Goal: Communication & Community: Answer question/provide support

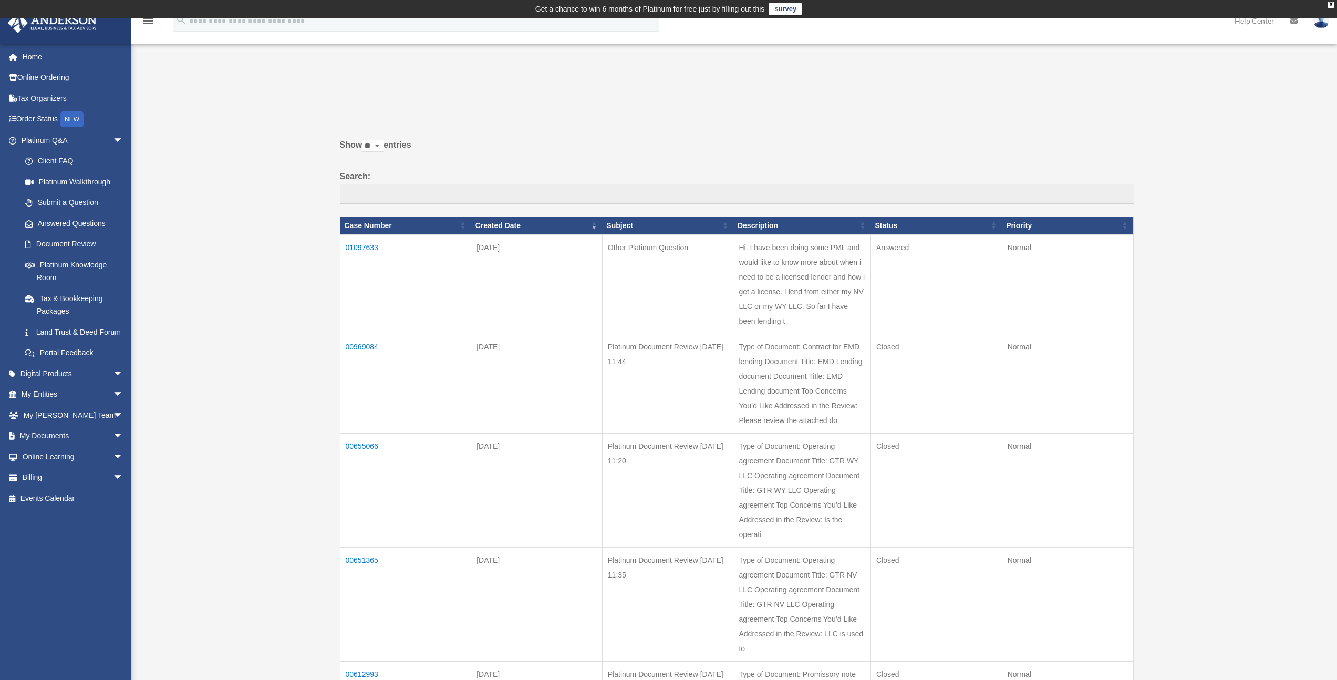
click at [359, 249] on td "01097633" at bounding box center [405, 283] width 131 height 99
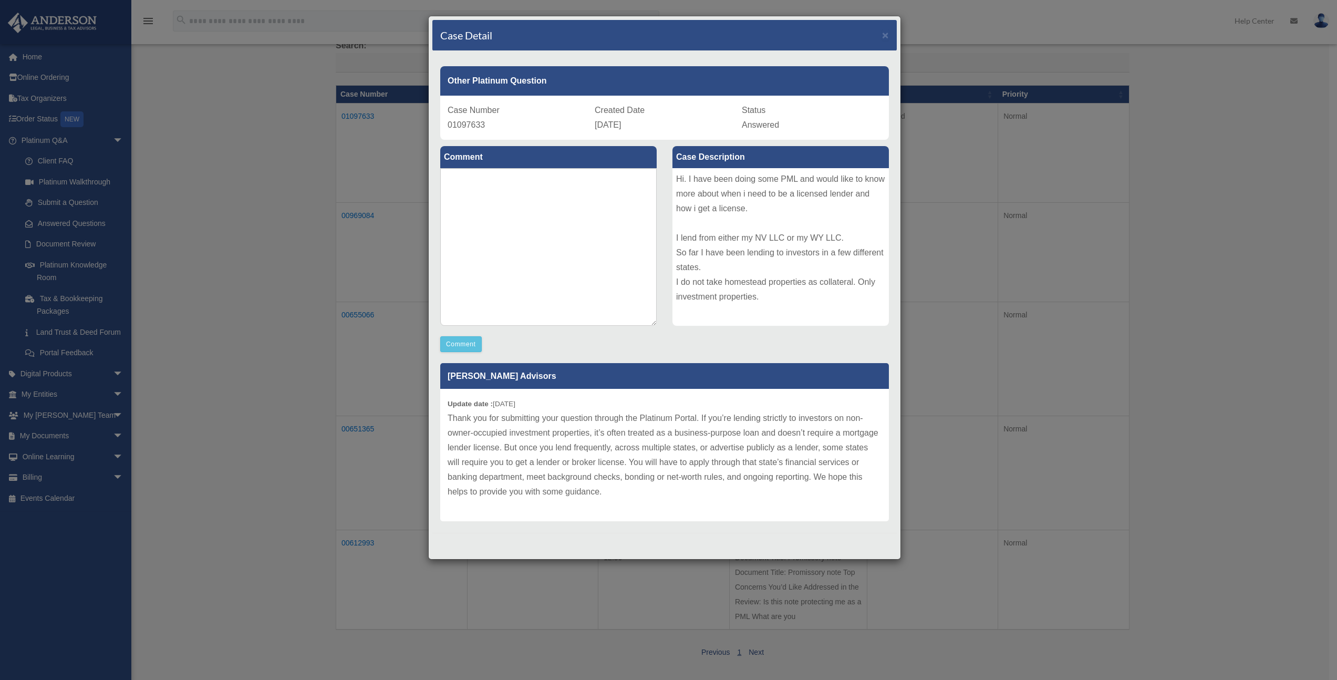
scroll to position [190, 0]
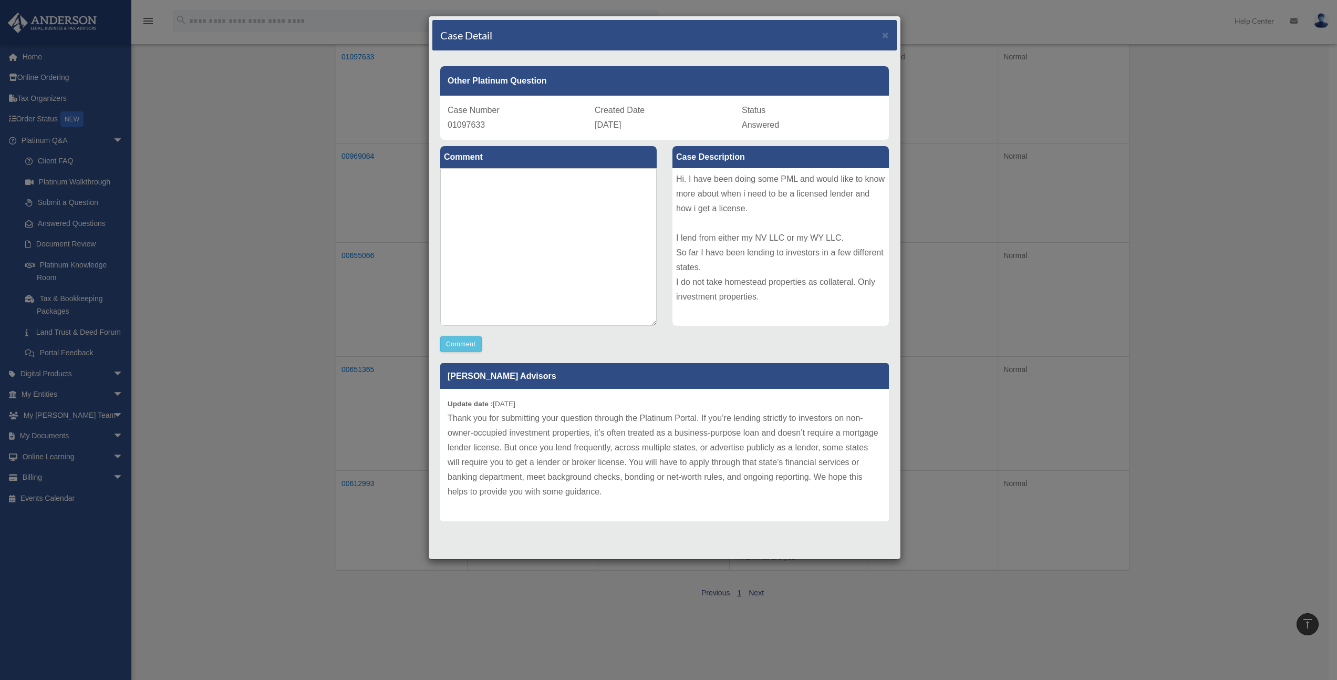
click at [648, 479] on p "Thank you for submitting your question through the Platinum Portal. If you’re l…" at bounding box center [665, 455] width 434 height 88
click at [639, 497] on p "Thank you for submitting your question through the Platinum Portal. If you’re l…" at bounding box center [665, 455] width 434 height 88
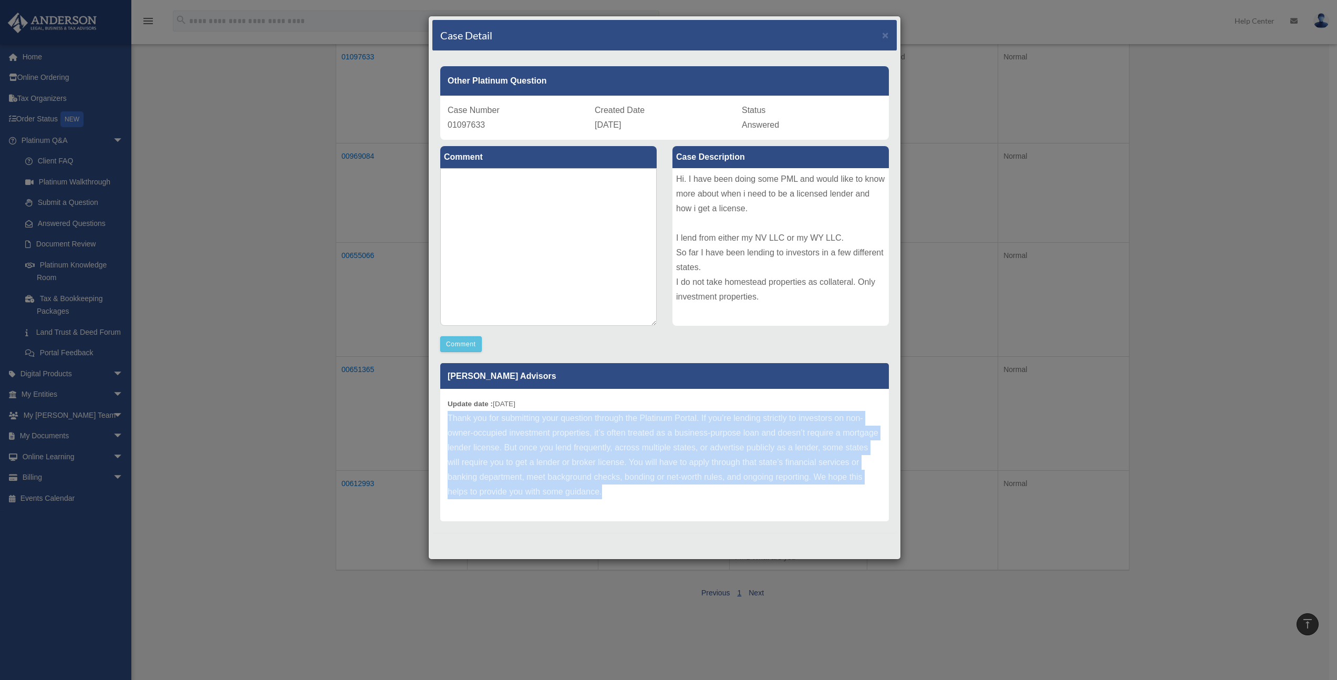
drag, startPoint x: 449, startPoint y: 415, endPoint x: 616, endPoint y: 495, distance: 184.7
click at [616, 495] on p "Thank you for submitting your question through the Platinum Portal. If you’re l…" at bounding box center [665, 455] width 434 height 88
copy p "Thank you for submitting your question through the Platinum Portal. If you’re l…"
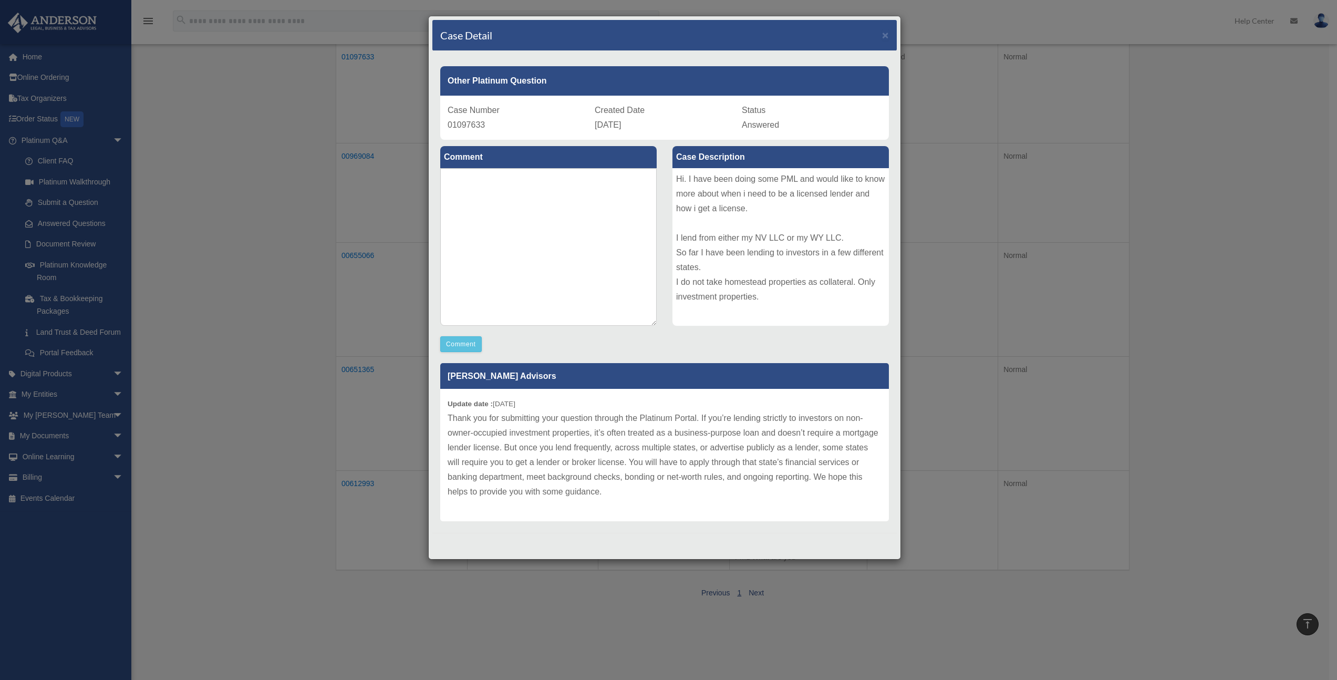
drag, startPoint x: 681, startPoint y: 213, endPoint x: 677, endPoint y: 204, distance: 10.3
click at [681, 212] on div "Hi. I have been doing some PML and would like to know more about when i need to…" at bounding box center [780, 247] width 216 height 158
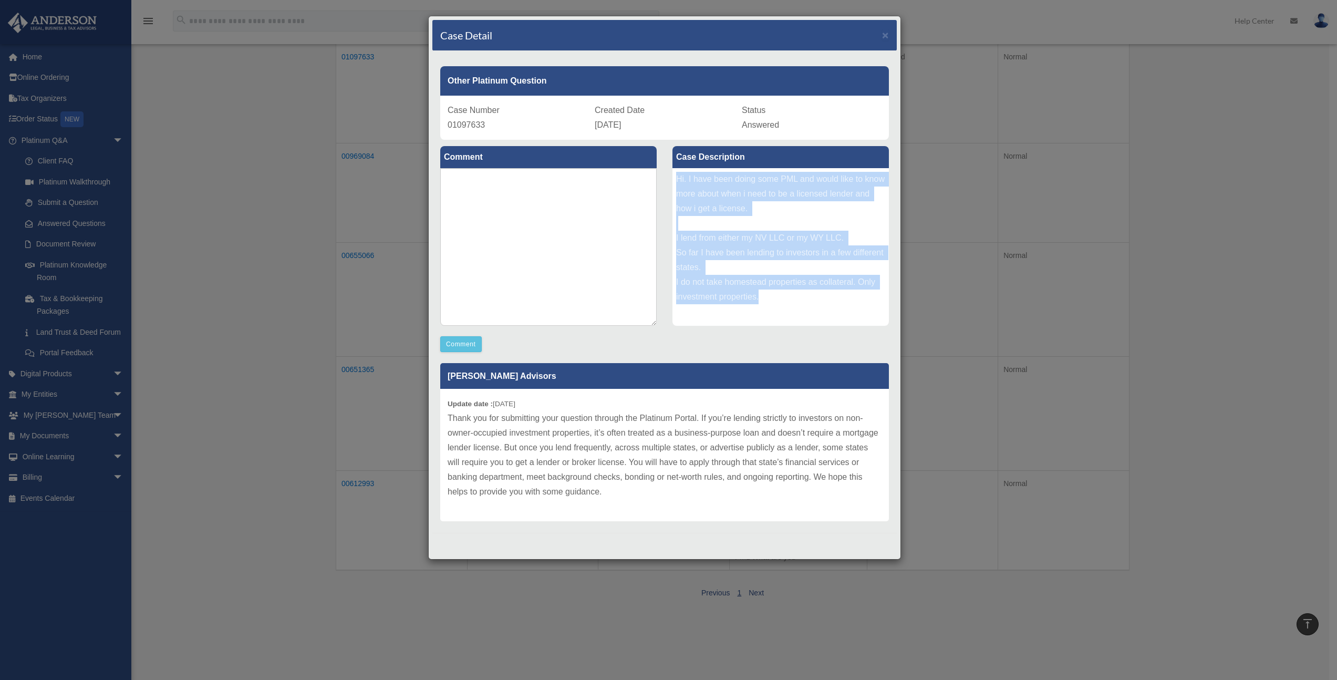
drag, startPoint x: 676, startPoint y: 181, endPoint x: 796, endPoint y: 306, distance: 173.5
click at [796, 306] on div "Hi. I have been doing some PML and would like to know more about when i need to…" at bounding box center [780, 247] width 216 height 158
copy div "Hi. I have been doing some PML and would like to know more about when i need to…"
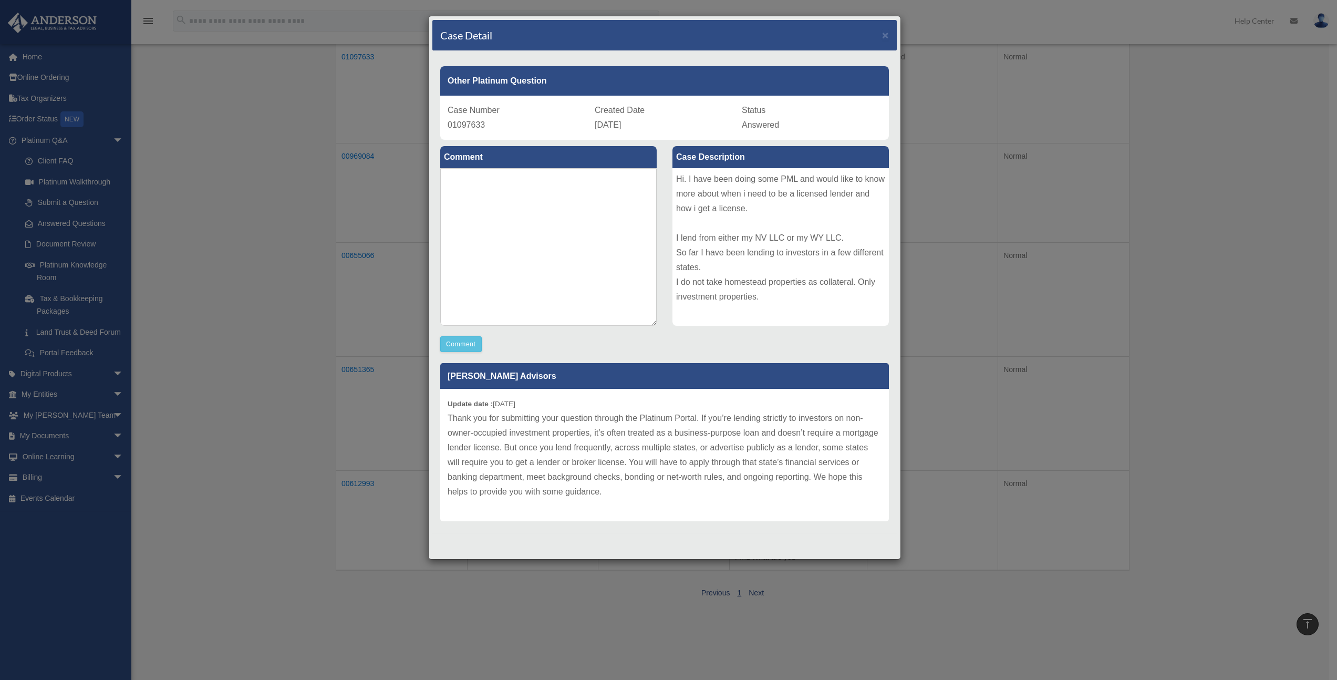
click at [442, 409] on div "Update date : [DATE] Thank you for submitting your question through the Platinu…" at bounding box center [664, 455] width 449 height 132
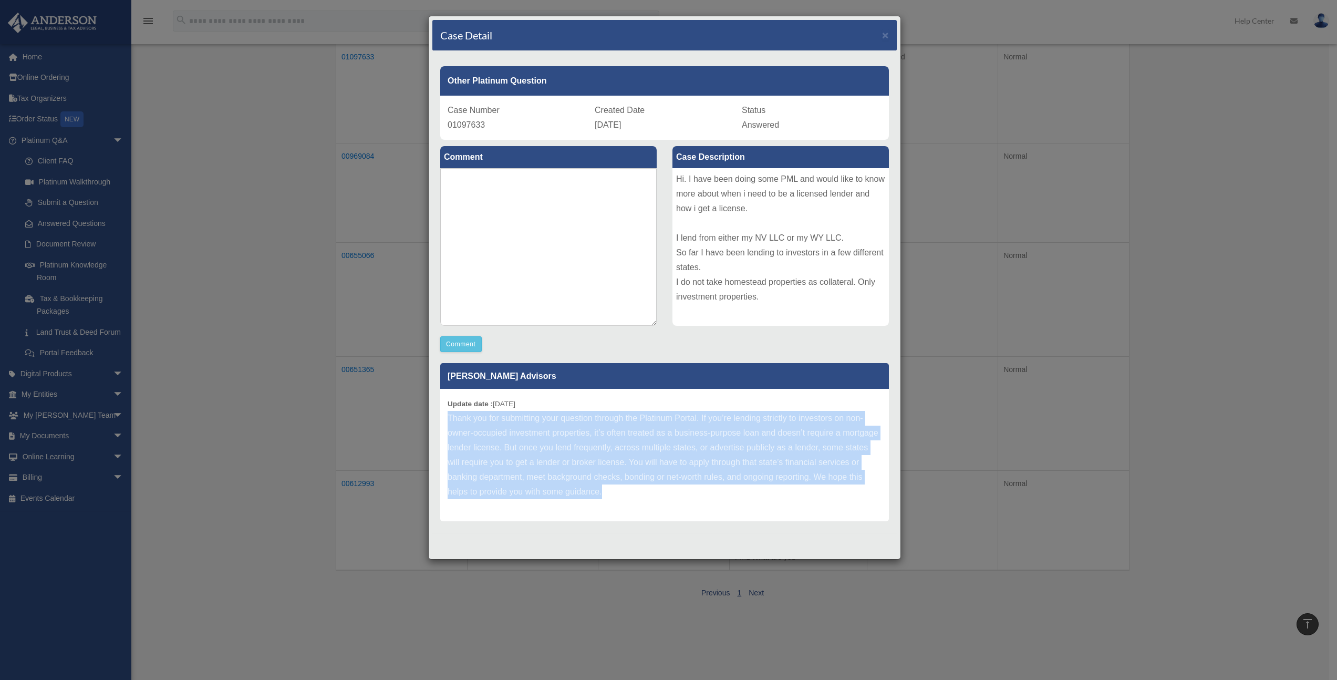
drag, startPoint x: 446, startPoint y: 414, endPoint x: 618, endPoint y: 493, distance: 188.5
click at [618, 493] on div "Update date : [DATE] Thank you for submitting your question through the Platinu…" at bounding box center [664, 455] width 449 height 132
copy p "Thank you for submitting your question through the Platinum Portal. If you’re l…"
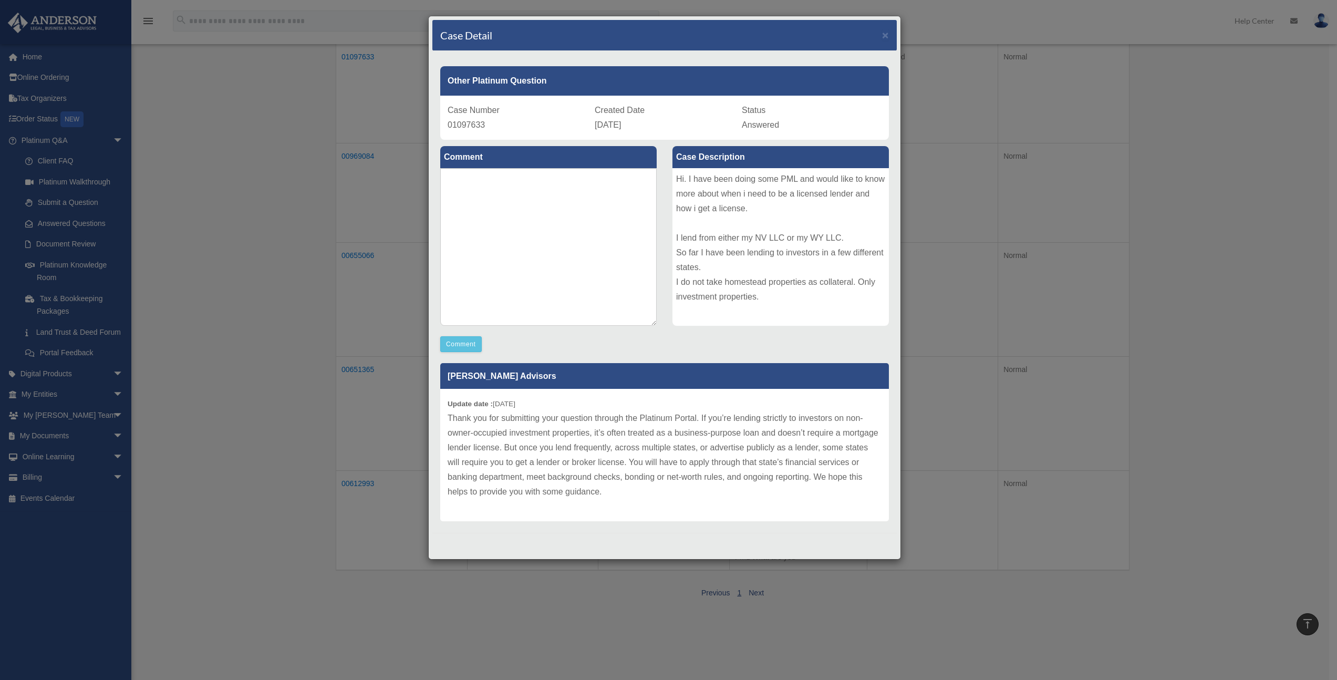
click at [718, 359] on div "[PERSON_NAME] Advisors Update date : [DATE] Thank you for submitting your quest…" at bounding box center [664, 438] width 464 height 165
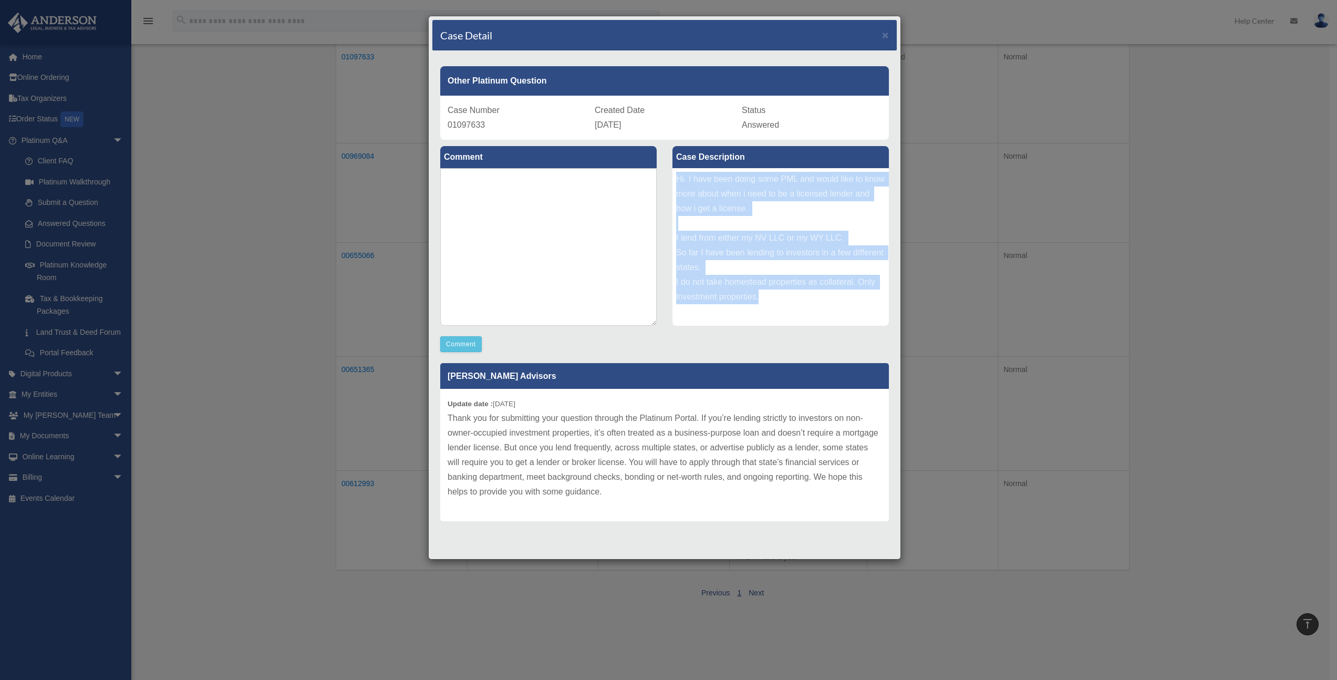
drag, startPoint x: 676, startPoint y: 179, endPoint x: 761, endPoint y: 294, distance: 142.8
click at [761, 294] on div "Hi. I have been doing some PML and would like to know more about when i need to…" at bounding box center [780, 247] width 216 height 158
copy div "Hi. I have been doing some PML and would like to know more about when i need to…"
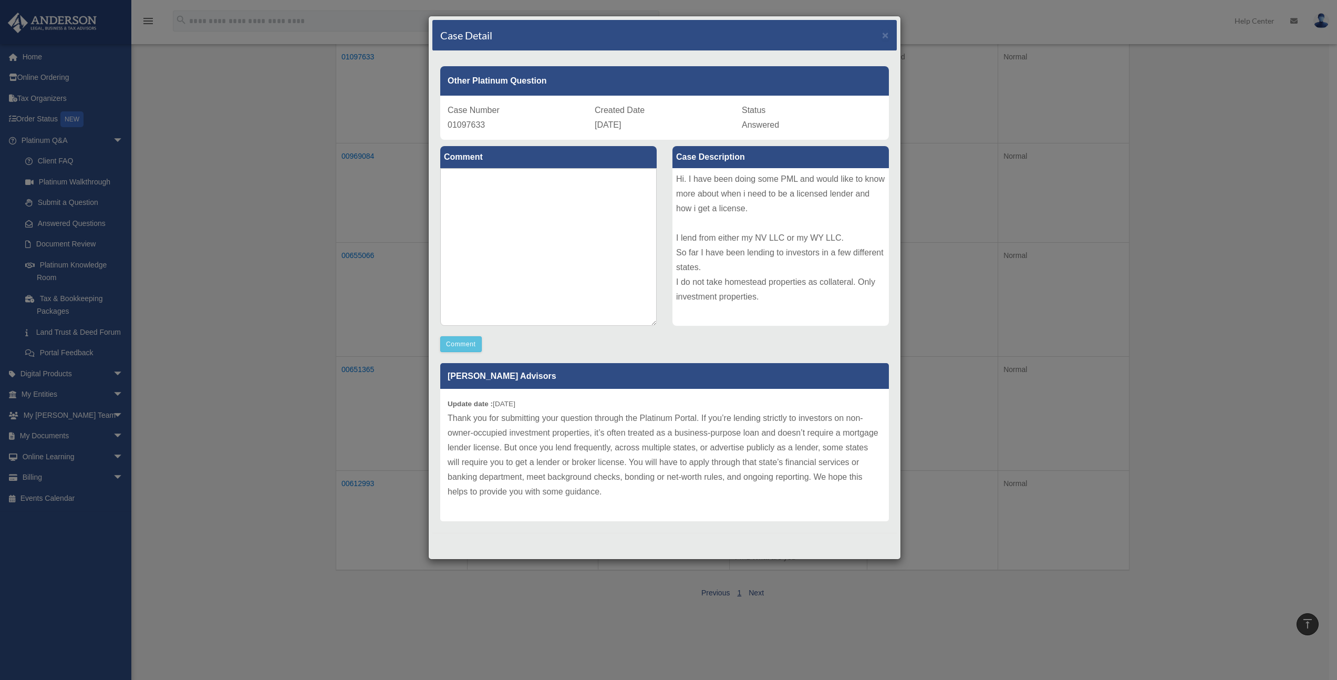
click at [610, 485] on p "Thank you for submitting your question through the Platinum Portal. If you’re l…" at bounding box center [665, 455] width 434 height 88
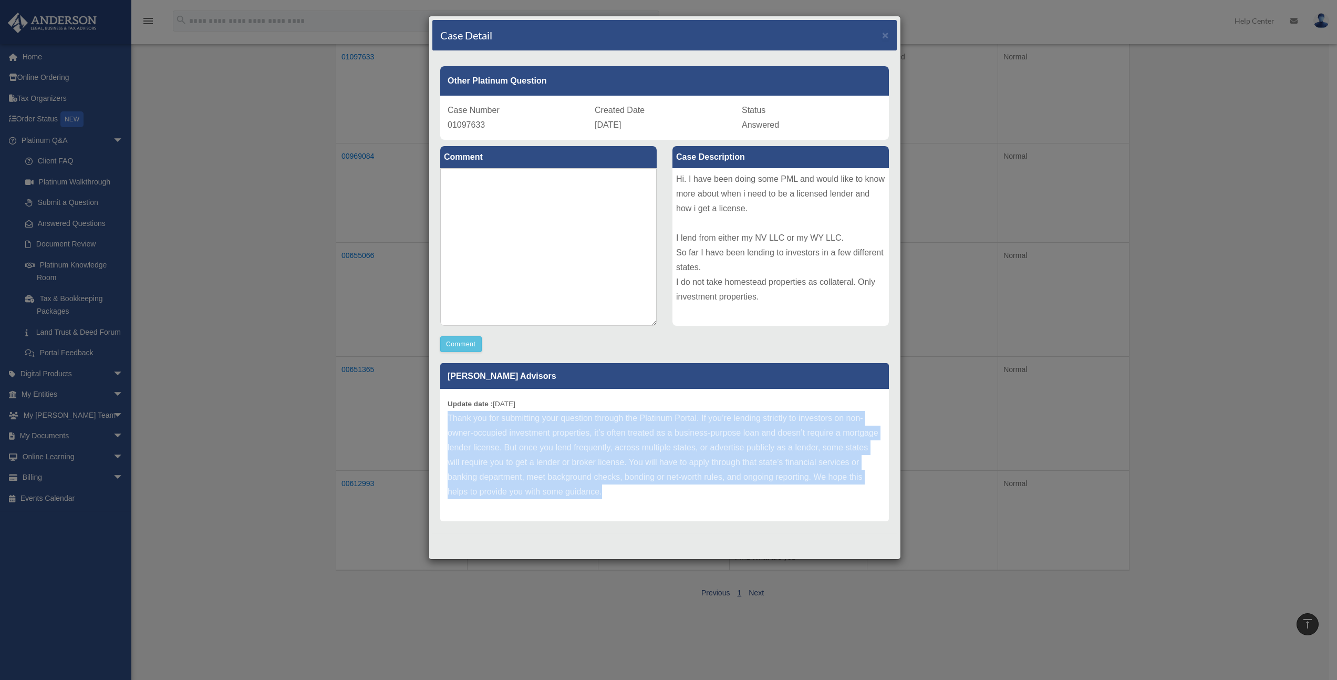
drag, startPoint x: 607, startPoint y: 492, endPoint x: 443, endPoint y: 420, distance: 179.5
click at [443, 420] on div "Update date : [DATE] Thank you for submitting your question through the Platinu…" at bounding box center [664, 455] width 449 height 132
copy p "Thank you for submitting your question through the Platinum Portal. If you’re l…"
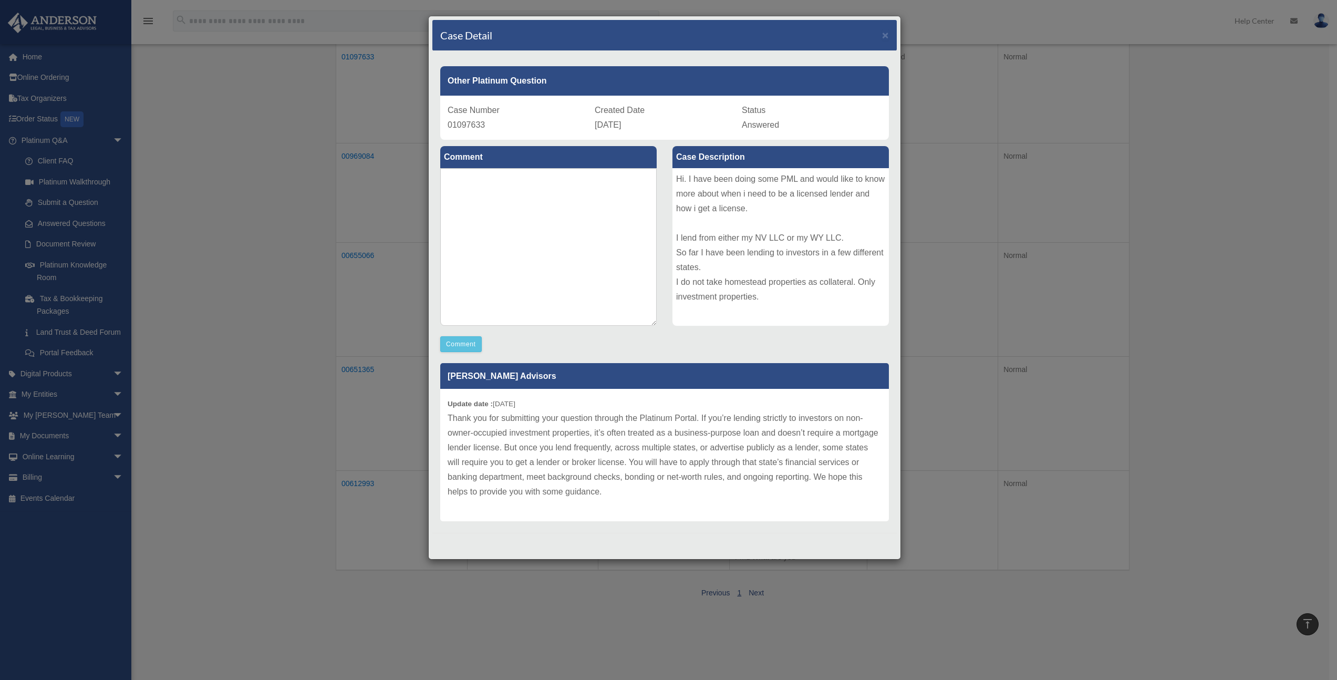
click at [572, 404] on div "Update date : [DATE] Thank you for submitting your question through the Platinu…" at bounding box center [664, 455] width 449 height 132
click at [522, 265] on textarea at bounding box center [548, 247] width 216 height 158
type textarea "**********"
click at [464, 342] on button "Comment" at bounding box center [460, 344] width 41 height 16
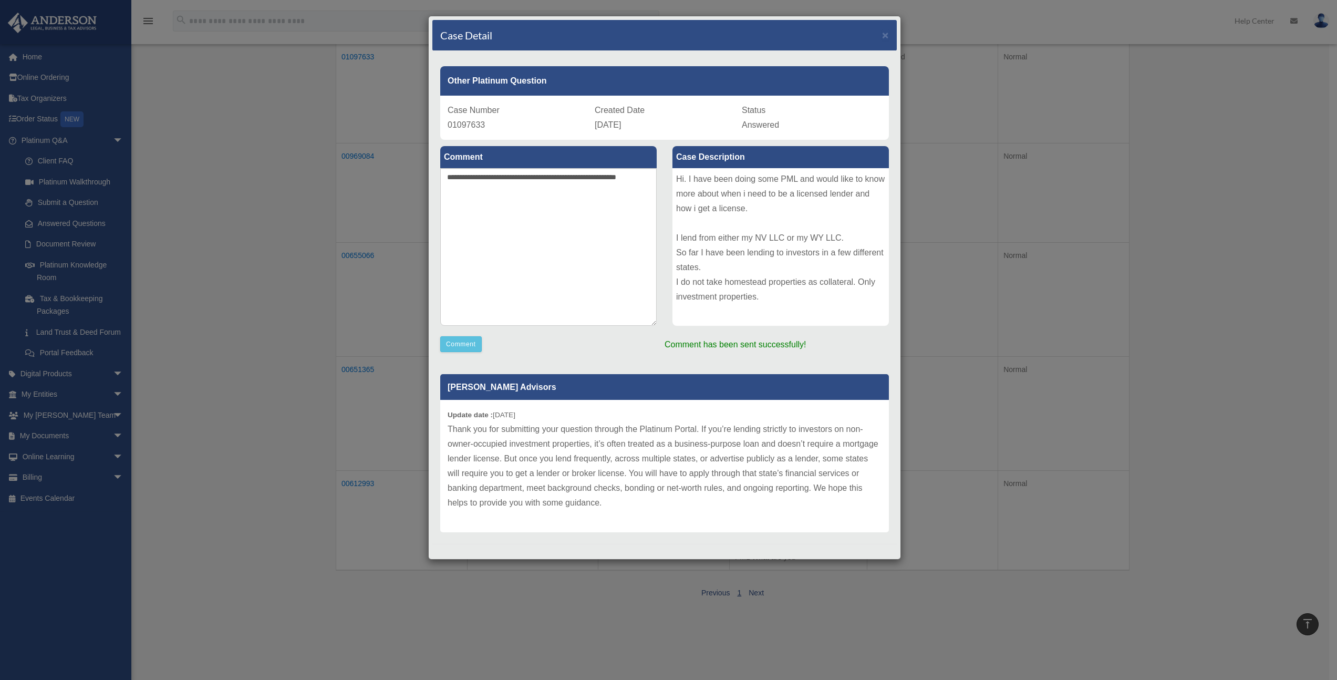
click at [230, 267] on div "Case Detail × Other Platinum Question Case Number 01097633 Created Date [DATE] …" at bounding box center [668, 340] width 1337 height 680
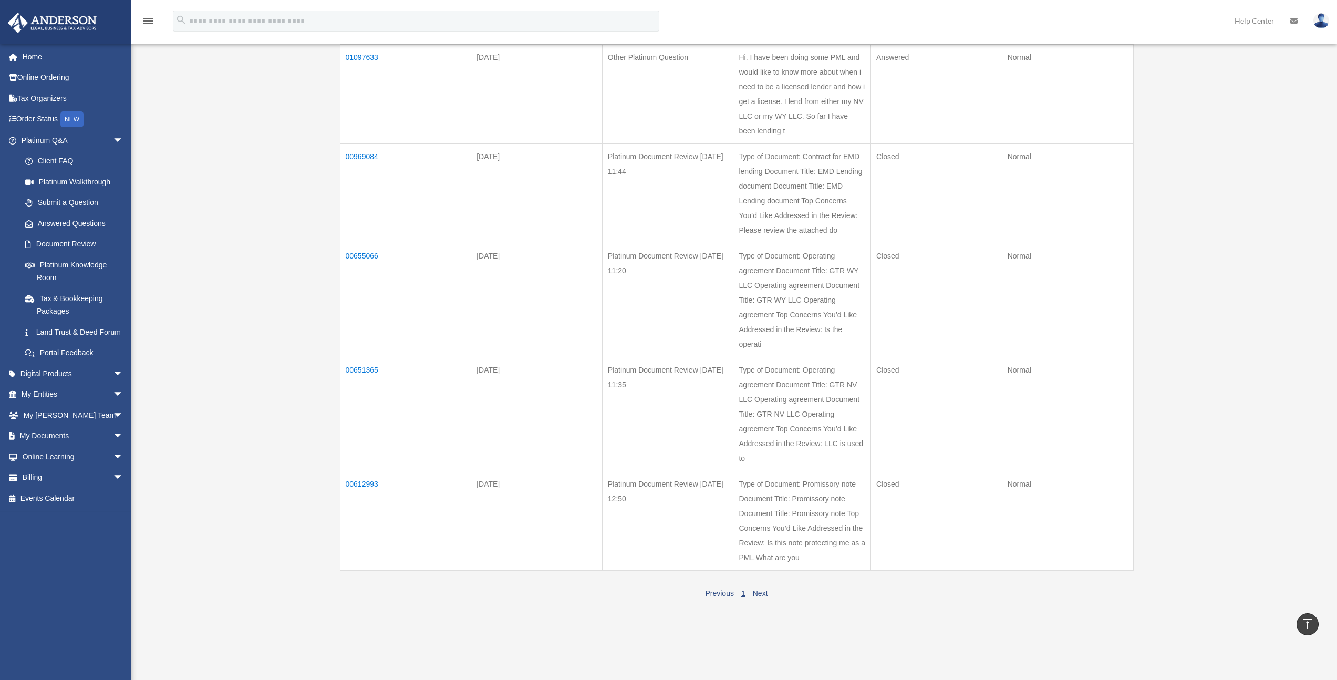
scroll to position [0, 0]
